Goal: Information Seeking & Learning: Learn about a topic

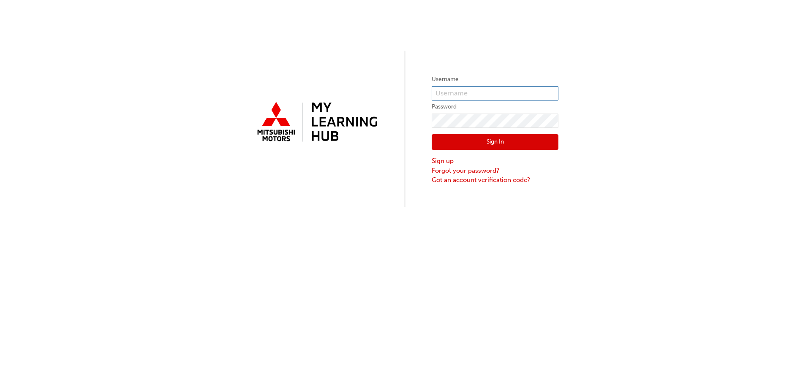
type input "0005260720"
click at [519, 146] on button "Sign In" at bounding box center [495, 142] width 127 height 16
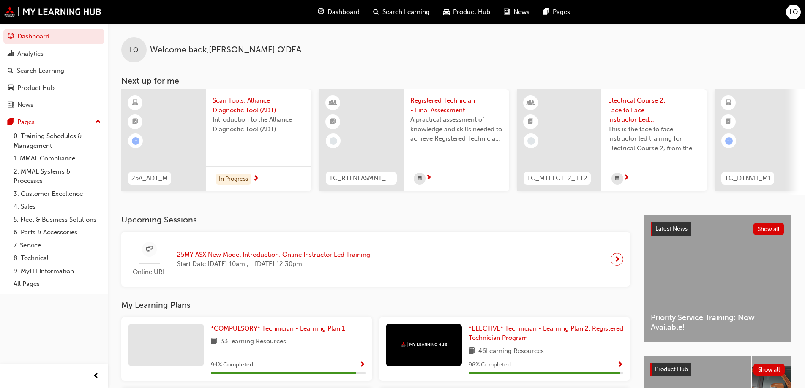
click at [255, 256] on span "25MY ASX New Model Introduction: Online Instructor Led Training" at bounding box center [273, 255] width 193 height 10
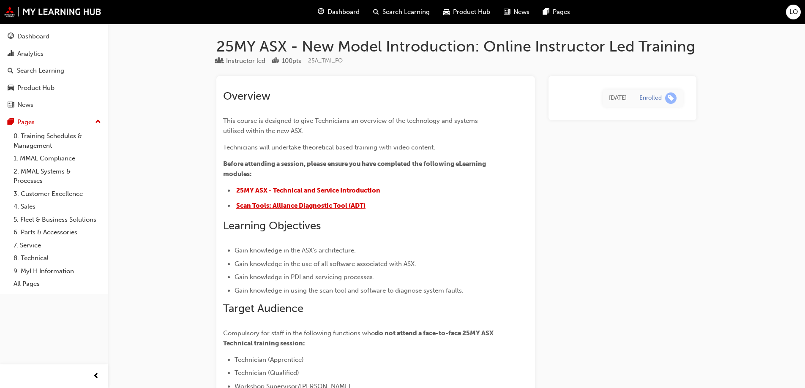
click at [293, 204] on span "Scan Tools: Alliance Diagnostic Tool (ADT)" at bounding box center [300, 206] width 129 height 8
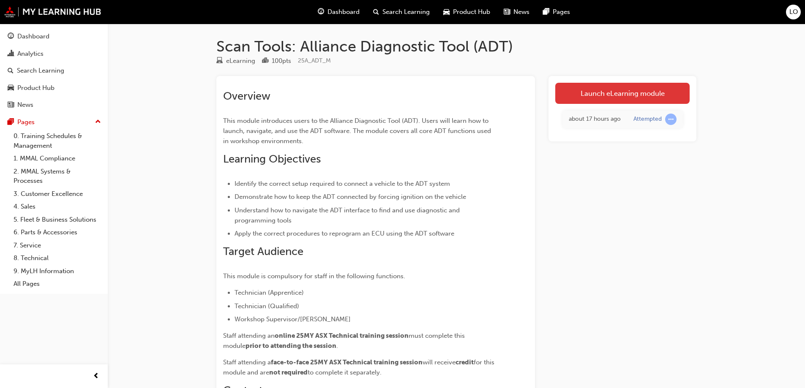
click at [633, 94] on link "Launch eLearning module" at bounding box center [622, 93] width 134 height 21
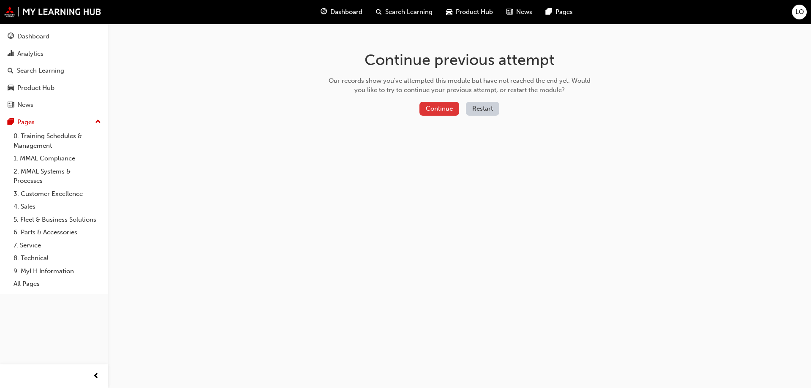
click at [438, 105] on button "Continue" at bounding box center [440, 109] width 40 height 14
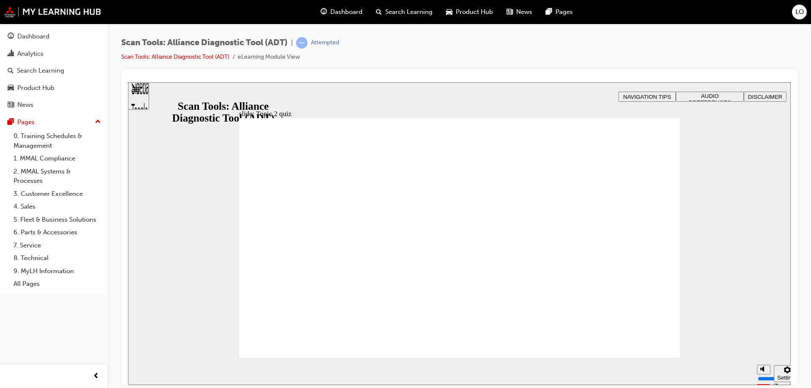
radio input "true"
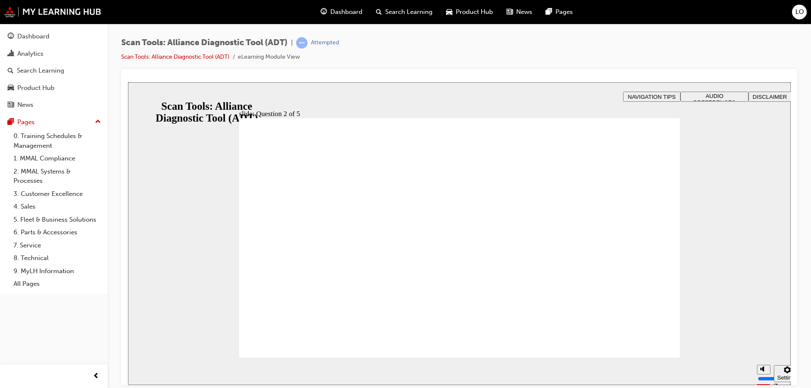
radio input "true"
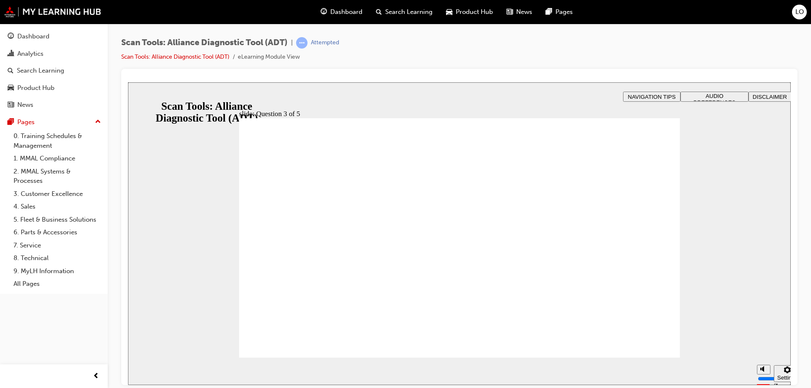
radio input "true"
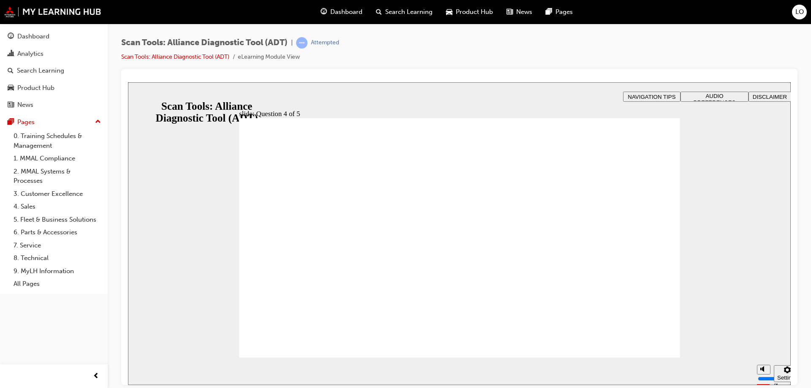
radio input "true"
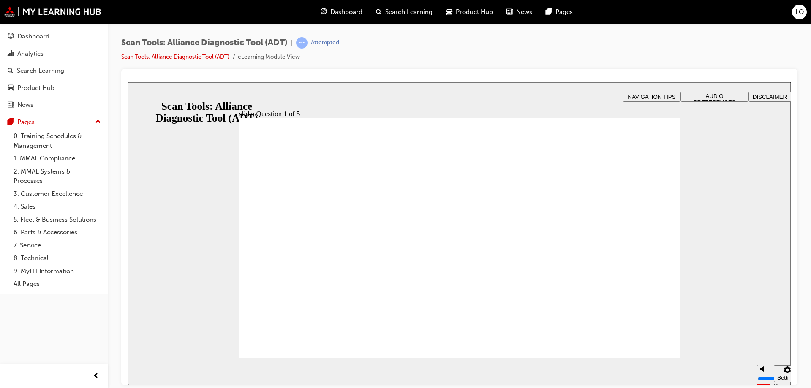
radio input "true"
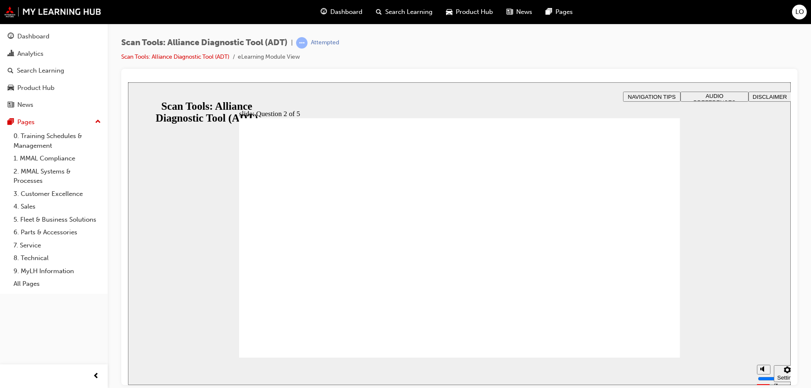
radio input "true"
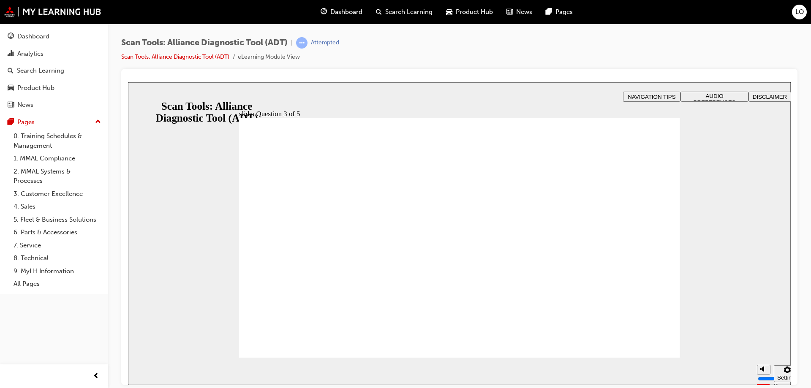
radio input "true"
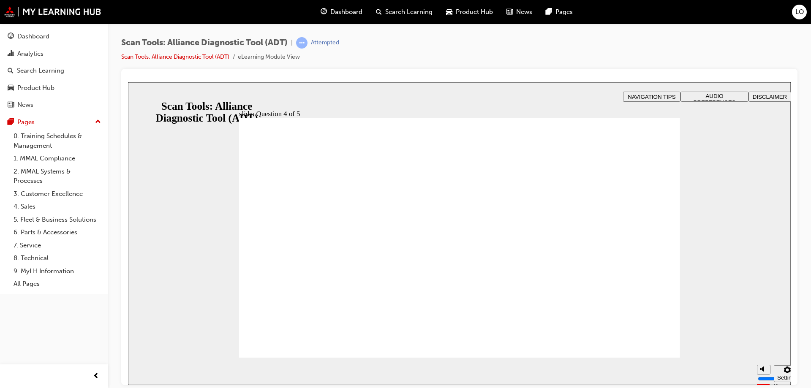
radio input "true"
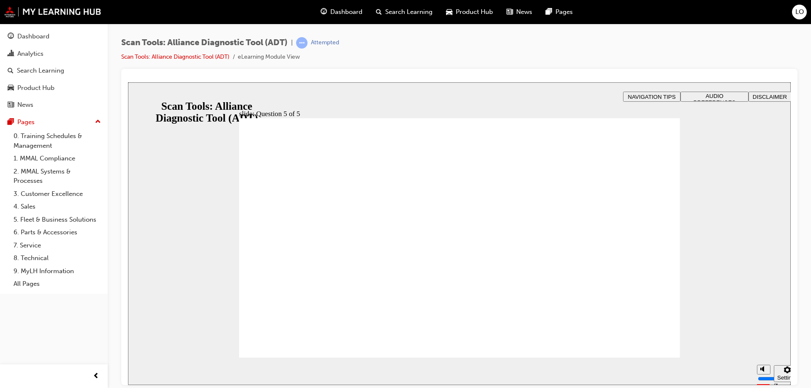
radio input "true"
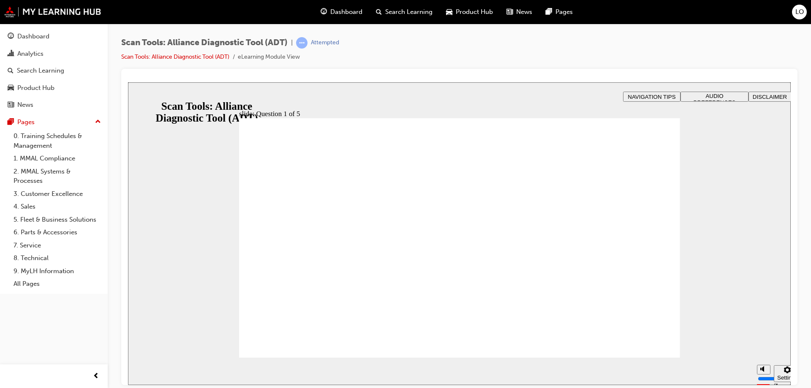
radio input "true"
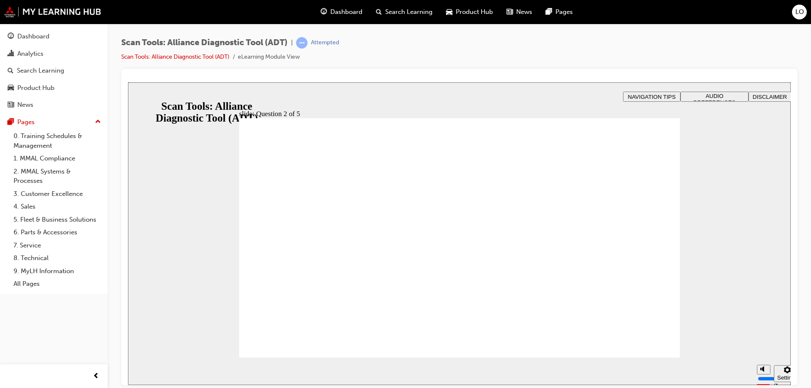
radio input "true"
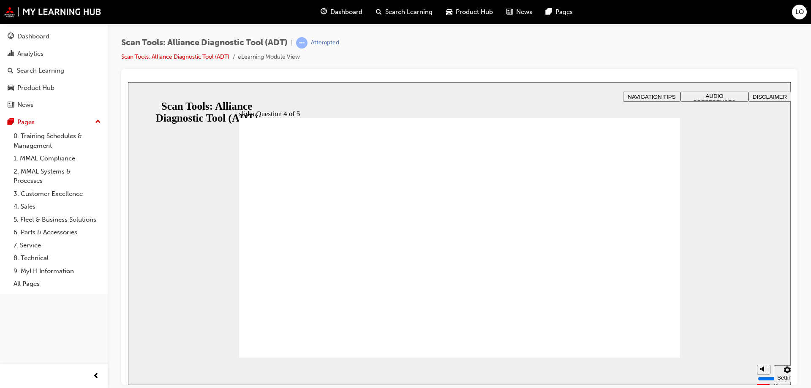
radio input "true"
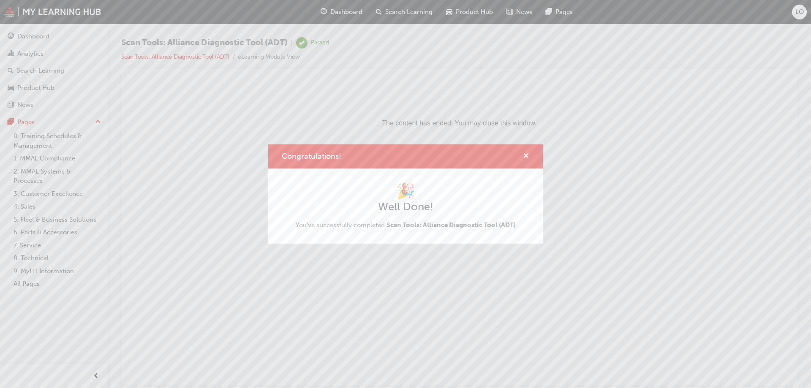
click at [526, 156] on span "cross-icon" at bounding box center [526, 157] width 6 height 8
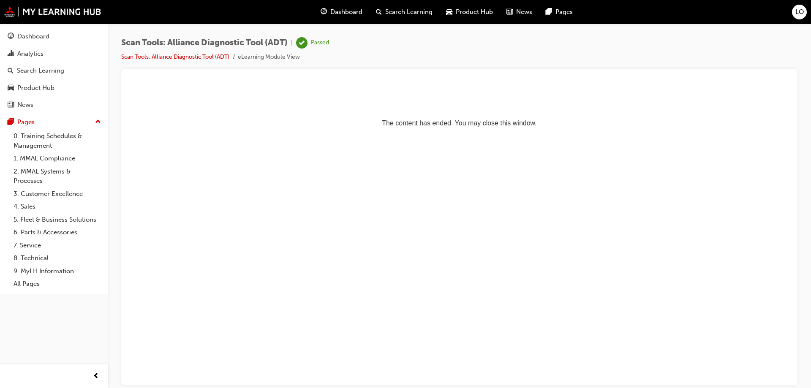
click at [799, 14] on span "LO" at bounding box center [800, 12] width 8 height 10
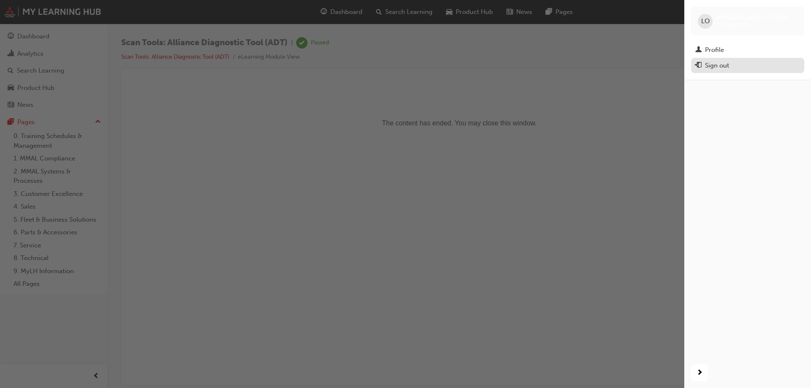
click at [716, 65] on div "Sign out" at bounding box center [717, 66] width 24 height 10
